Goal: Find specific page/section: Find specific page/section

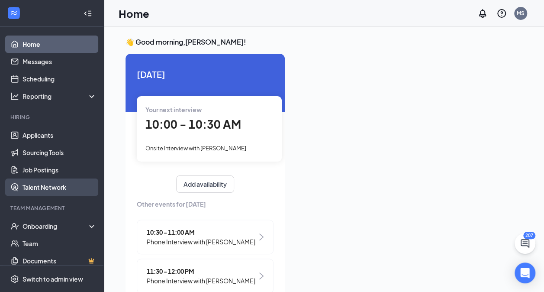
click at [39, 190] on link "Talent Network" at bounding box center [60, 186] width 74 height 17
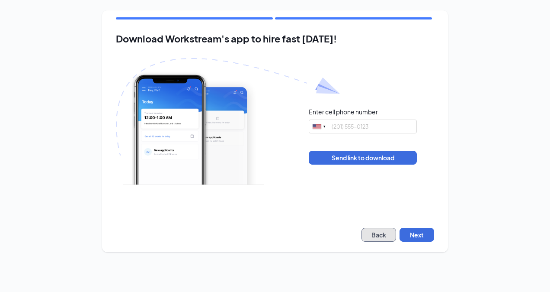
click at [376, 240] on button "Back" at bounding box center [379, 235] width 35 height 14
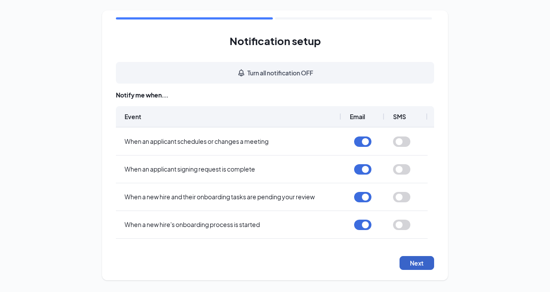
click at [406, 269] on button "Next" at bounding box center [417, 263] width 35 height 14
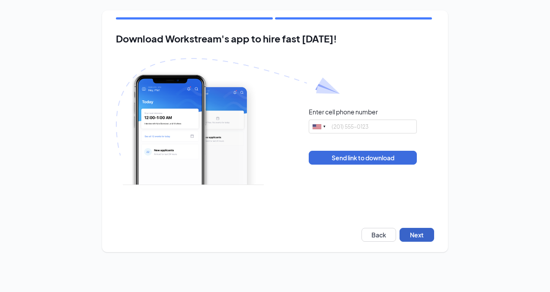
click at [408, 235] on button "Next" at bounding box center [417, 235] width 35 height 14
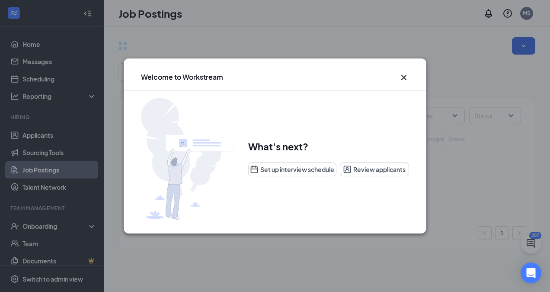
click at [27, 181] on div "Welcome to Workstream What's next? Set up interview schedule Review applicants" at bounding box center [275, 146] width 550 height 292
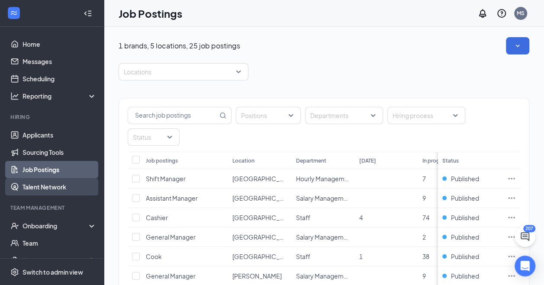
click at [51, 191] on link "Talent Network" at bounding box center [60, 186] width 74 height 17
